Goal: Task Accomplishment & Management: Use online tool/utility

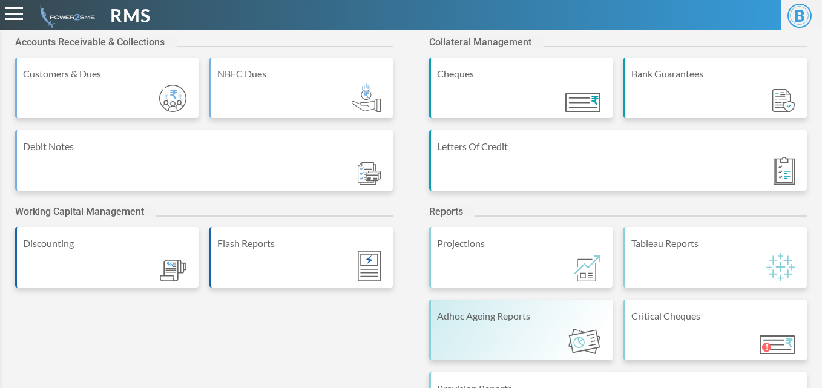
click at [473, 328] on div "Adhoc Ageing Reports" at bounding box center [520, 330] width 183 height 61
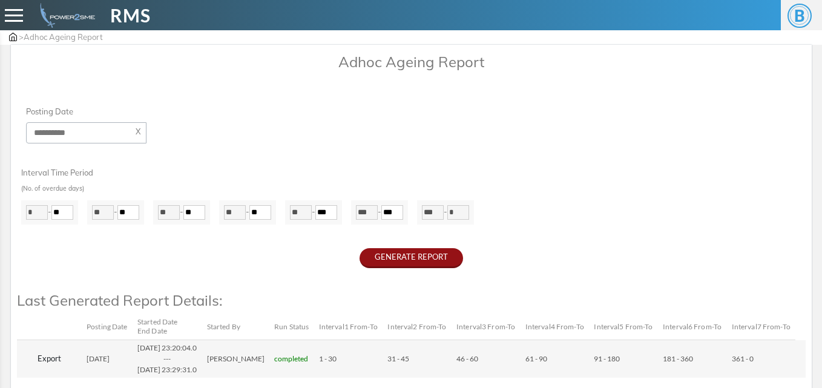
click at [420, 260] on button "GENERATE REPORT" at bounding box center [412, 258] width 104 height 20
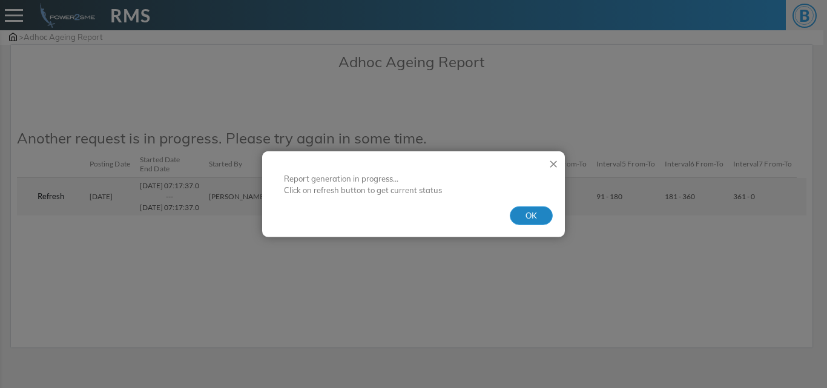
click at [524, 213] on button "OK" at bounding box center [531, 215] width 43 height 19
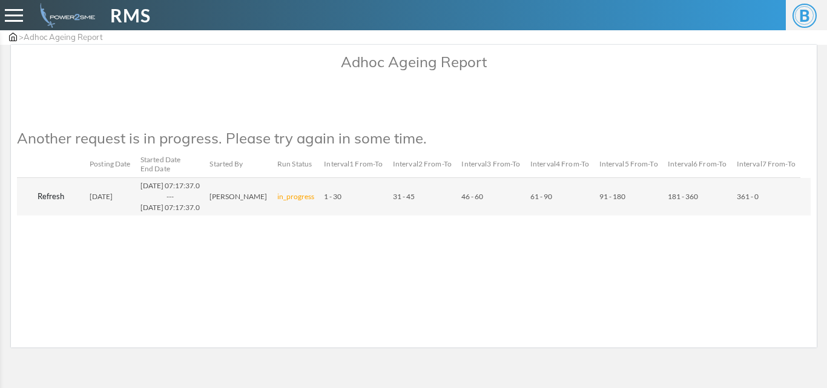
click at [54, 206] on button "Refresh" at bounding box center [51, 196] width 58 height 19
click at [62, 206] on button "Refresh" at bounding box center [51, 196] width 58 height 19
click at [56, 206] on button "Refresh" at bounding box center [51, 196] width 58 height 19
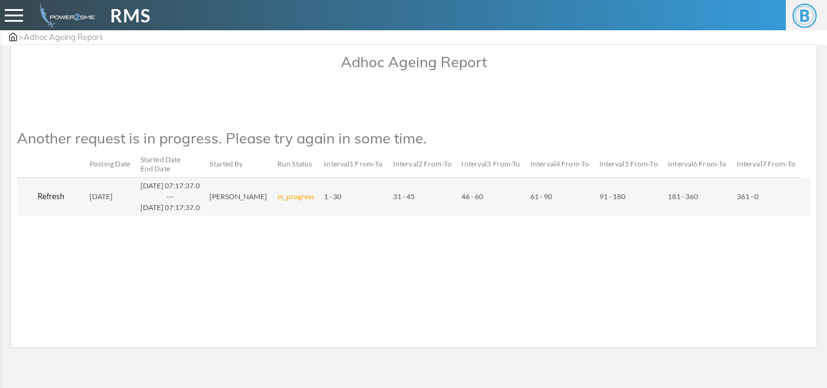
click at [56, 206] on button "Refresh" at bounding box center [51, 196] width 58 height 19
click at [48, 206] on button "Refresh" at bounding box center [51, 196] width 58 height 19
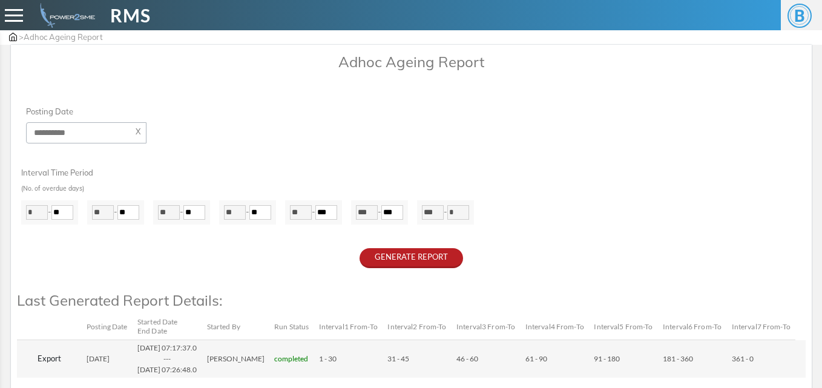
click at [47, 358] on button "Export" at bounding box center [49, 358] width 55 height 19
